Goal: Task Accomplishment & Management: Manage account settings

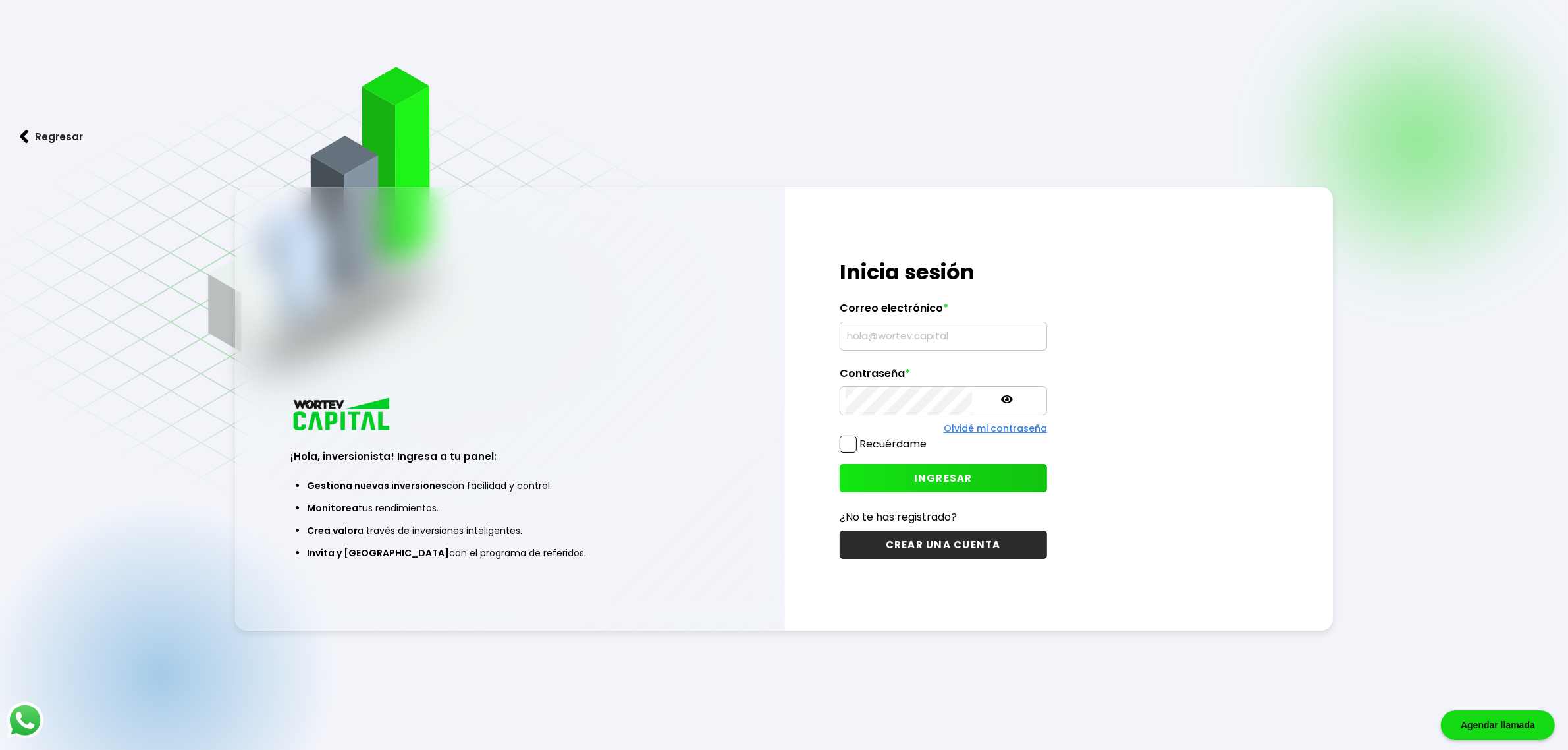
type input "[EMAIL_ADDRESS][DOMAIN_NAME]"
click at [847, 444] on span at bounding box center [848, 444] width 17 height 17
click at [929, 437] on input "Recuérdame" at bounding box center [929, 437] width 0 height 0
click at [917, 481] on span "INGRESAR" at bounding box center [943, 478] width 59 height 14
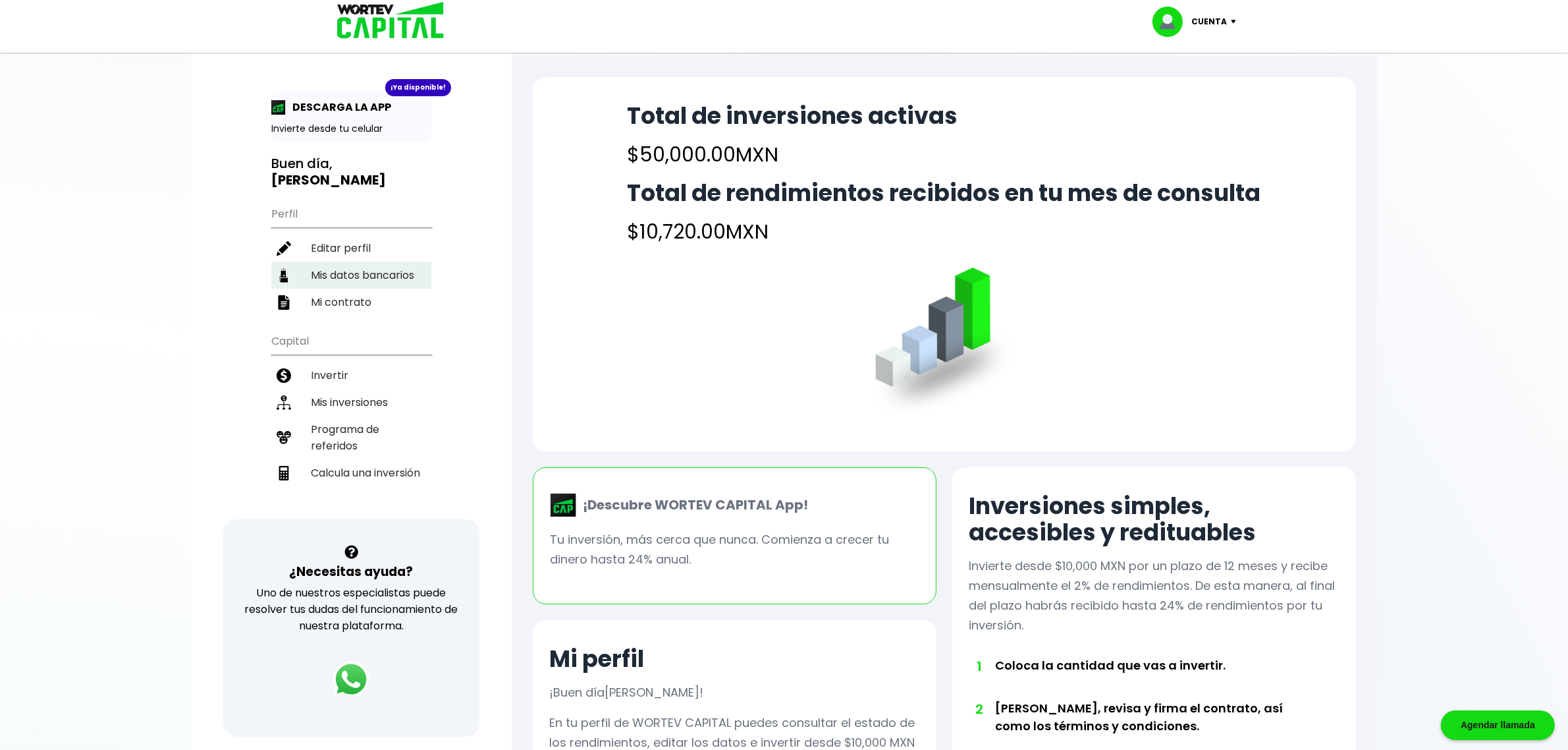
click at [352, 261] on li "Mis datos bancarios" at bounding box center [351, 274] width 160 height 27
select select "Banamex"
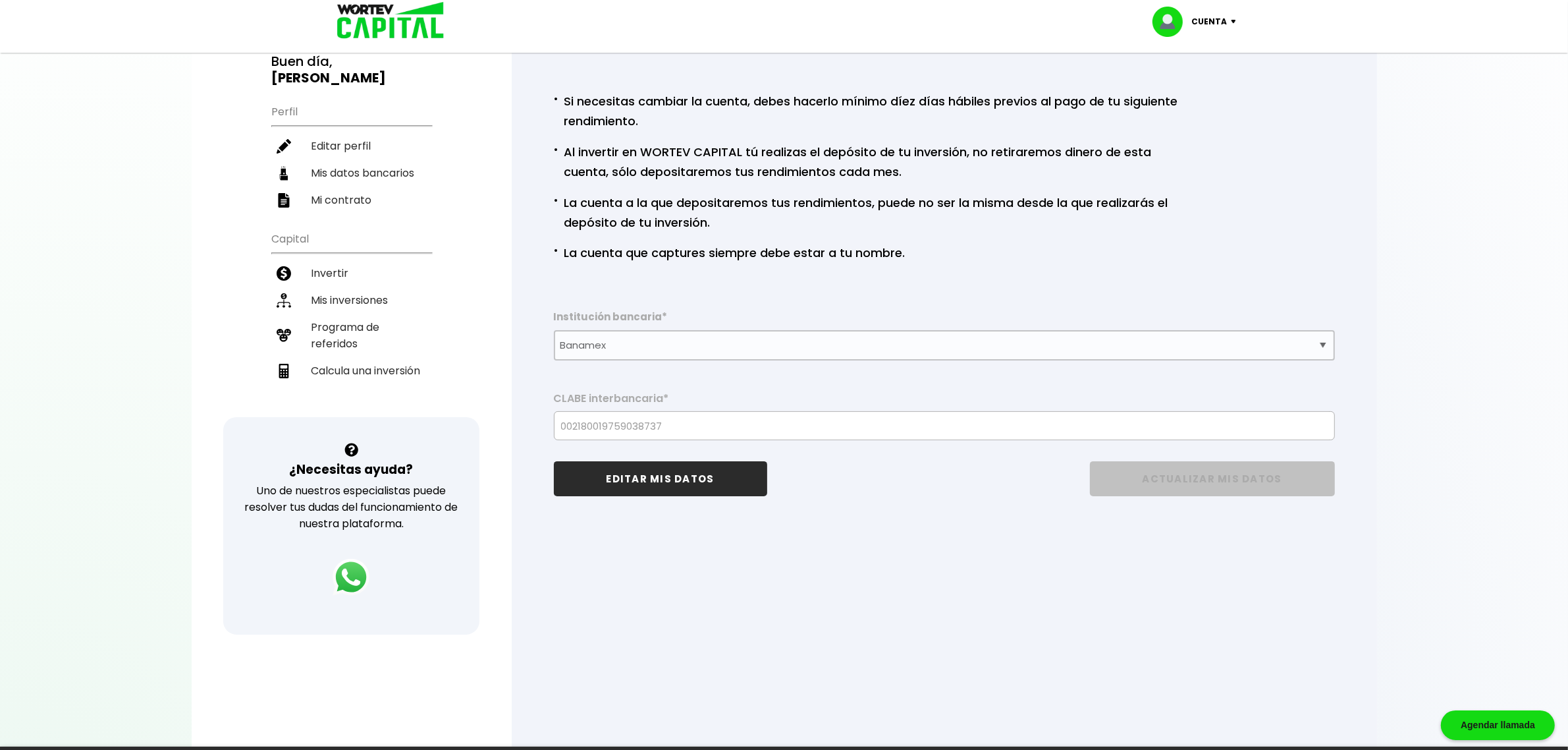
scroll to position [191, 0]
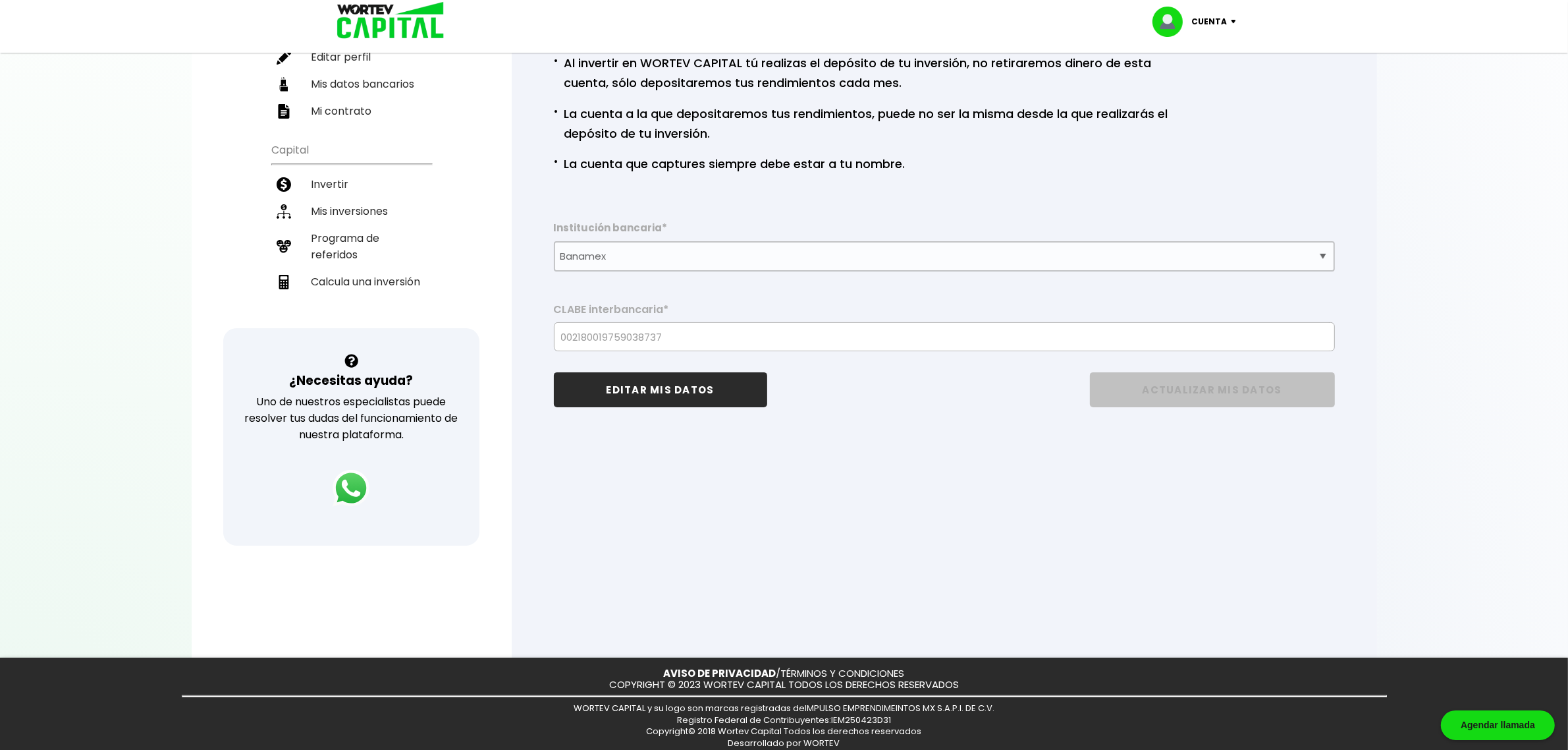
click at [695, 387] on button "EDITAR MIS DATOS" at bounding box center [660, 390] width 213 height 35
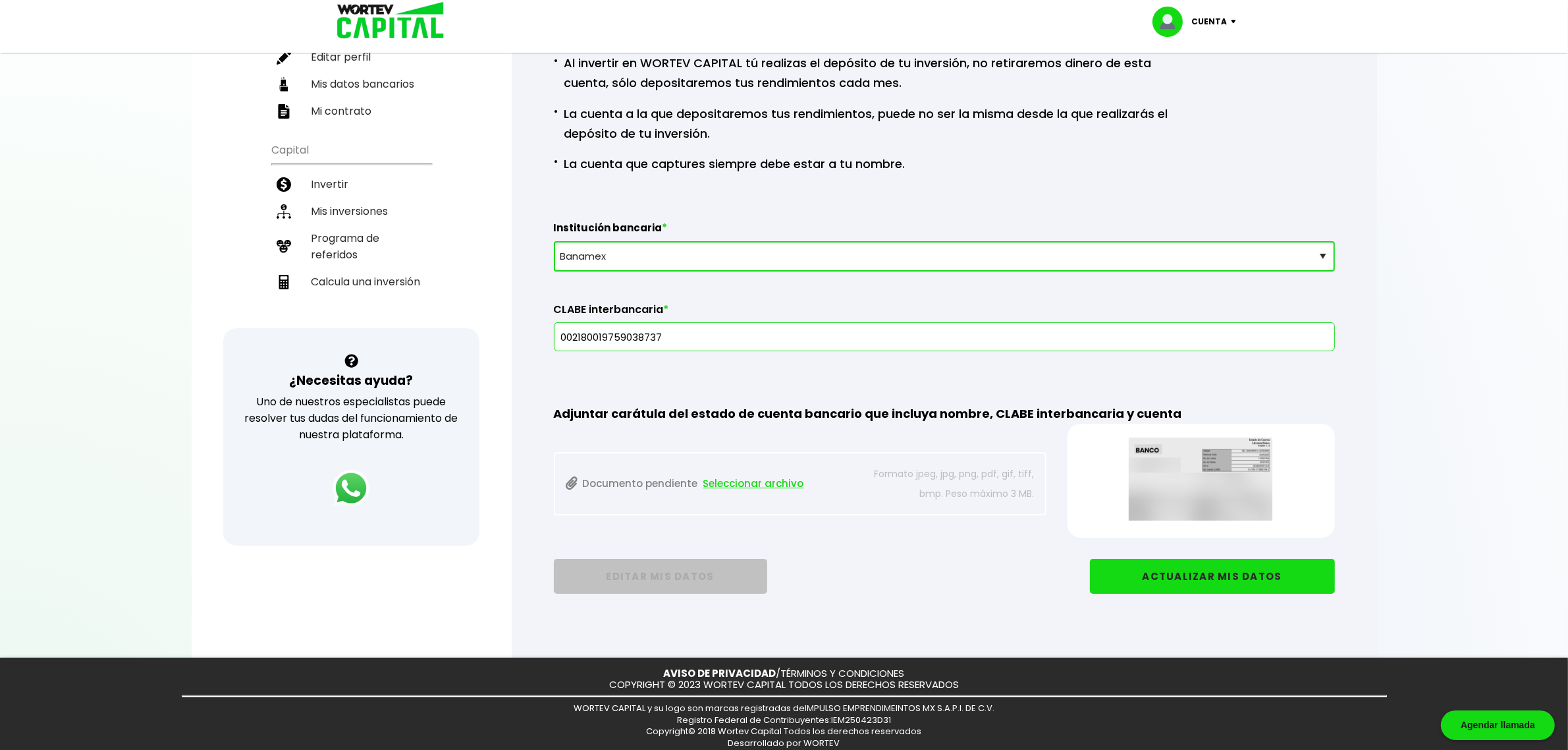
click at [765, 482] on span "Seleccionar archivo" at bounding box center [753, 483] width 100 height 20
click at [1151, 577] on button "ACTUALIZAR MIS DATOS" at bounding box center [1213, 576] width 245 height 35
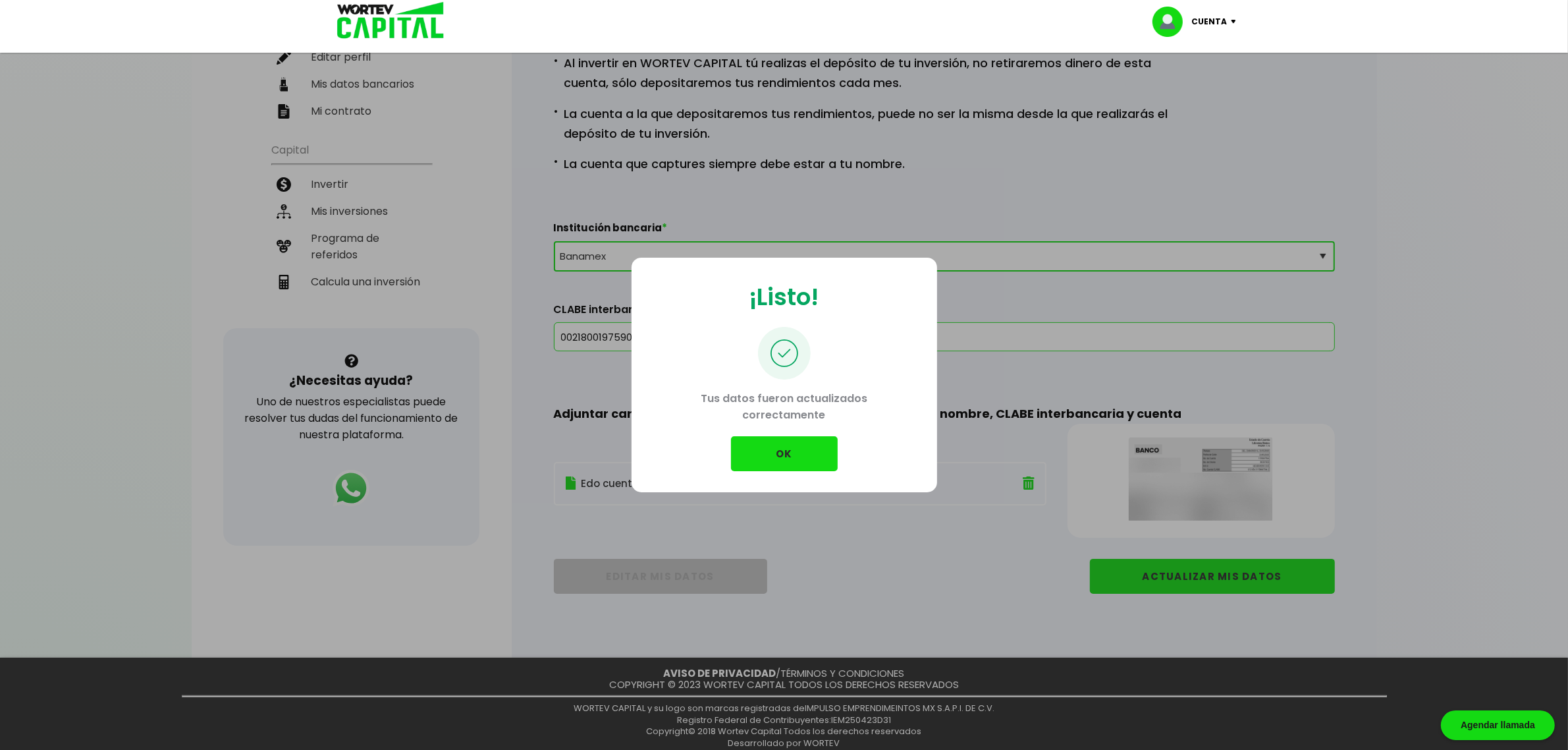
click at [775, 438] on button "OK" at bounding box center [784, 453] width 107 height 35
